Goal: Find specific fact: Find specific fact

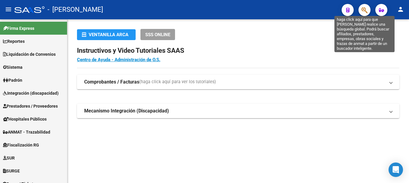
click at [365, 12] on icon "button" at bounding box center [365, 10] width 6 height 7
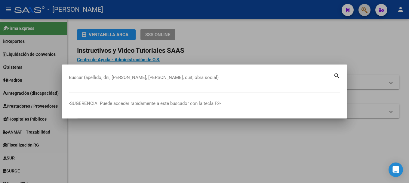
paste input "30975508"
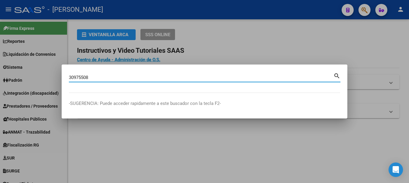
type input "30975508"
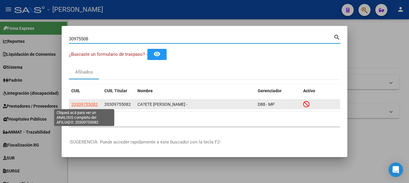
click at [87, 103] on span "20309755082" at bounding box center [84, 104] width 26 height 5
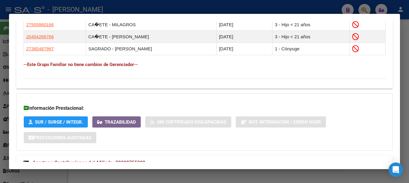
scroll to position [407, 0]
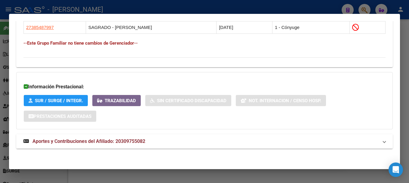
click at [147, 140] on mat-panel-title "Aportes y Contribuciones del Afiliado: 20309755082" at bounding box center [200, 141] width 355 height 7
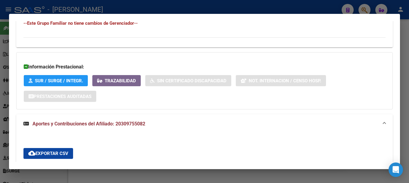
scroll to position [547, 0]
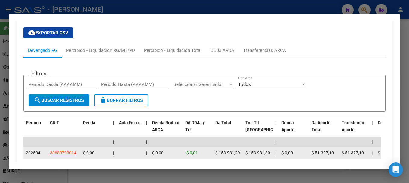
click at [64, 156] on app-link-go-to "30680793014" at bounding box center [63, 152] width 26 height 7
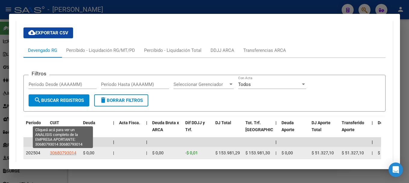
click at [64, 154] on span "30680793014" at bounding box center [63, 152] width 26 height 5
type textarea "30680793014"
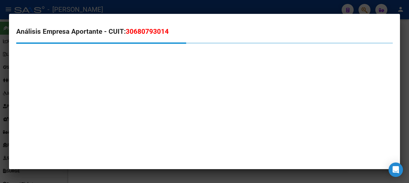
click at [143, 30] on span "30680793014" at bounding box center [147, 31] width 43 height 8
copy span "30680793014"
